Goal: Transaction & Acquisition: Obtain resource

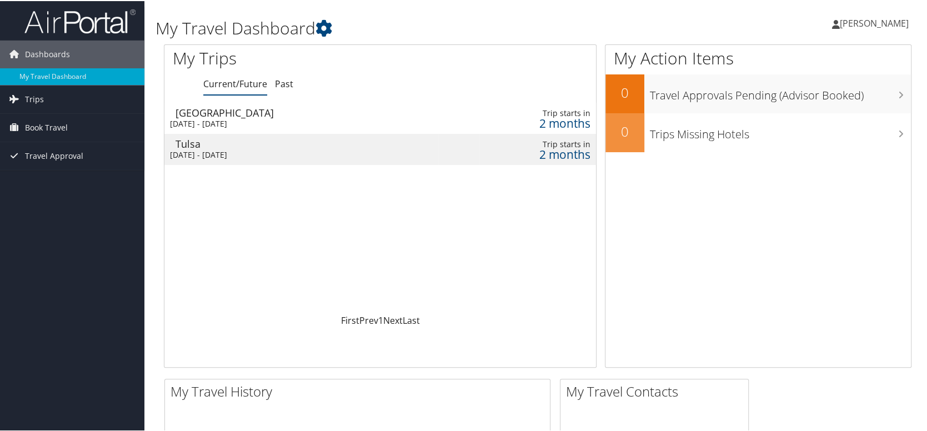
click at [479, 115] on td "Trip starts in 2 months" at bounding box center [537, 117] width 117 height 31
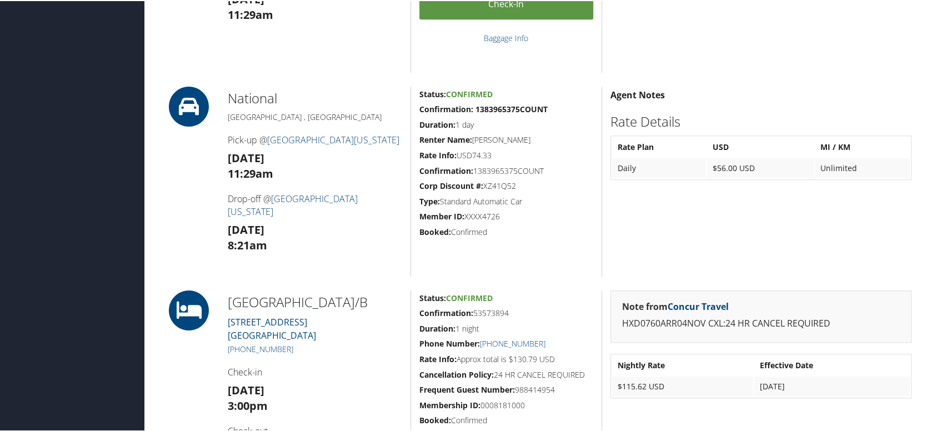
scroll to position [167, 0]
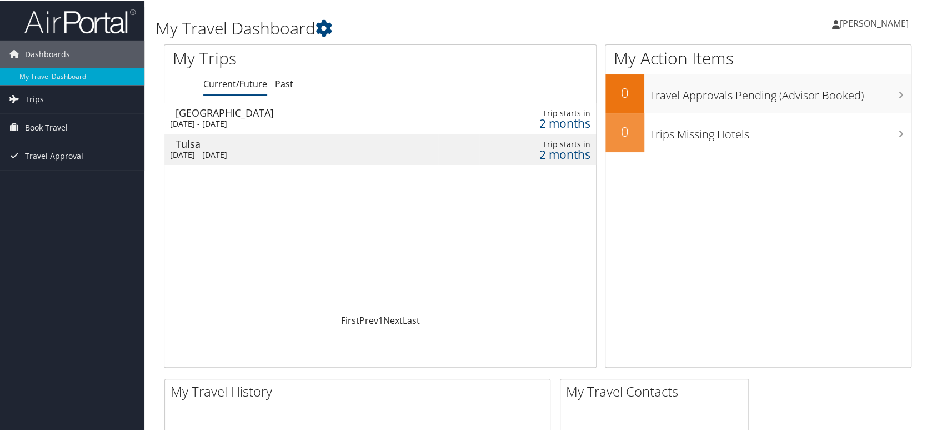
click at [534, 111] on div "Trip starts in" at bounding box center [537, 112] width 105 height 10
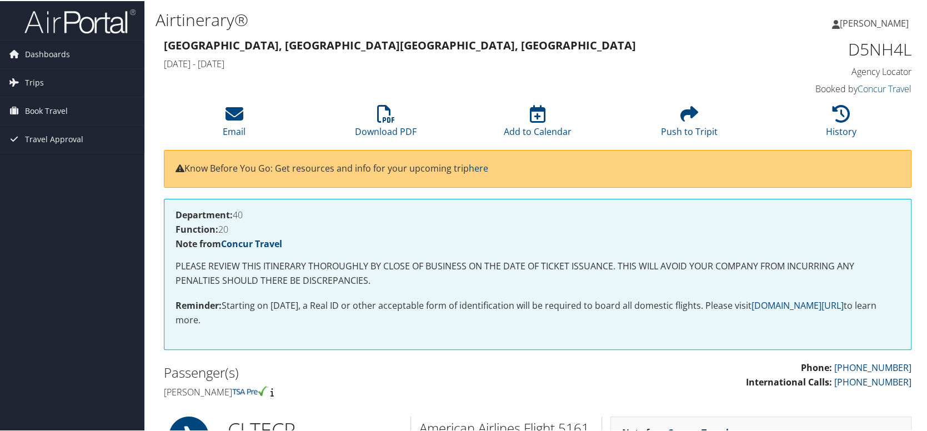
click at [728, 53] on div "D5NH4L Agency Locator Agency Locator D5NH4L Booked by Concur Travel Booked by C…" at bounding box center [823, 66] width 191 height 63
drag, startPoint x: 698, startPoint y: 335, endPoint x: 621, endPoint y: 17, distance: 327.9
click at [387, 125] on link "Download PDF" at bounding box center [386, 123] width 62 height 27
click at [63, 77] on link "Trips" at bounding box center [72, 82] width 144 height 28
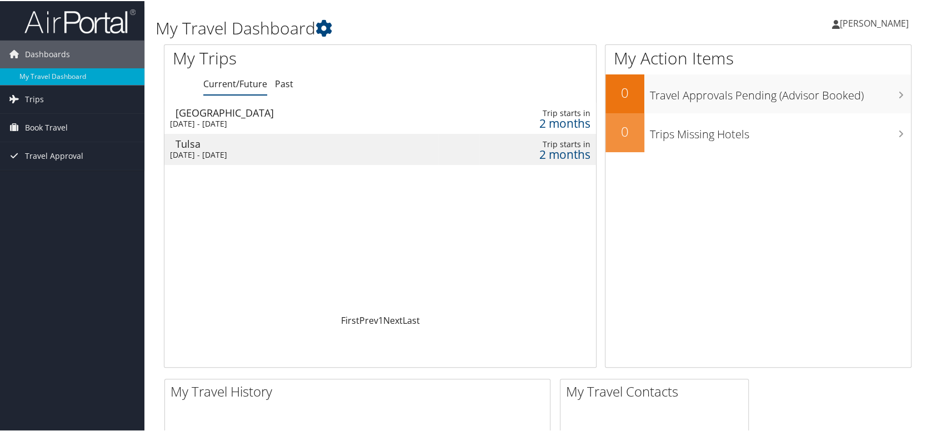
click at [331, 148] on td "Tulsa Wed 5 Nov 2025 - Fri 7 Nov 2025" at bounding box center [301, 148] width 274 height 31
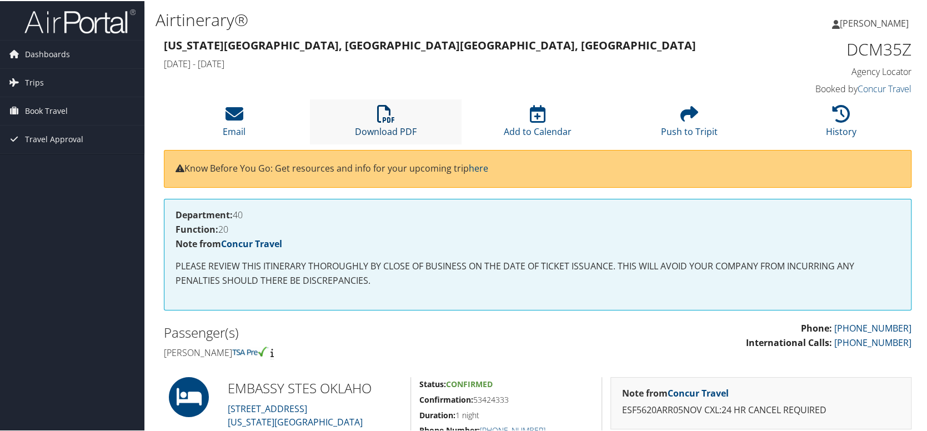
click at [392, 121] on icon at bounding box center [386, 113] width 18 height 18
